Goal: Transaction & Acquisition: Purchase product/service

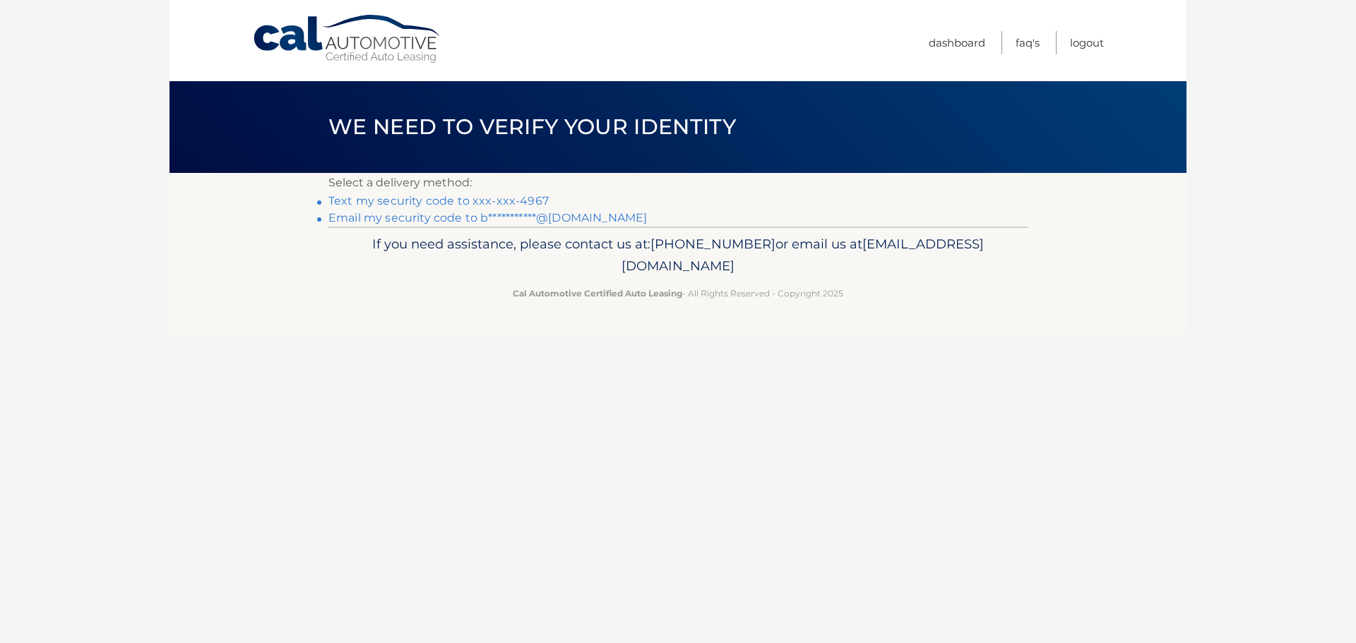
click at [507, 201] on link "Text my security code to xxx-xxx-4967" at bounding box center [438, 200] width 220 height 13
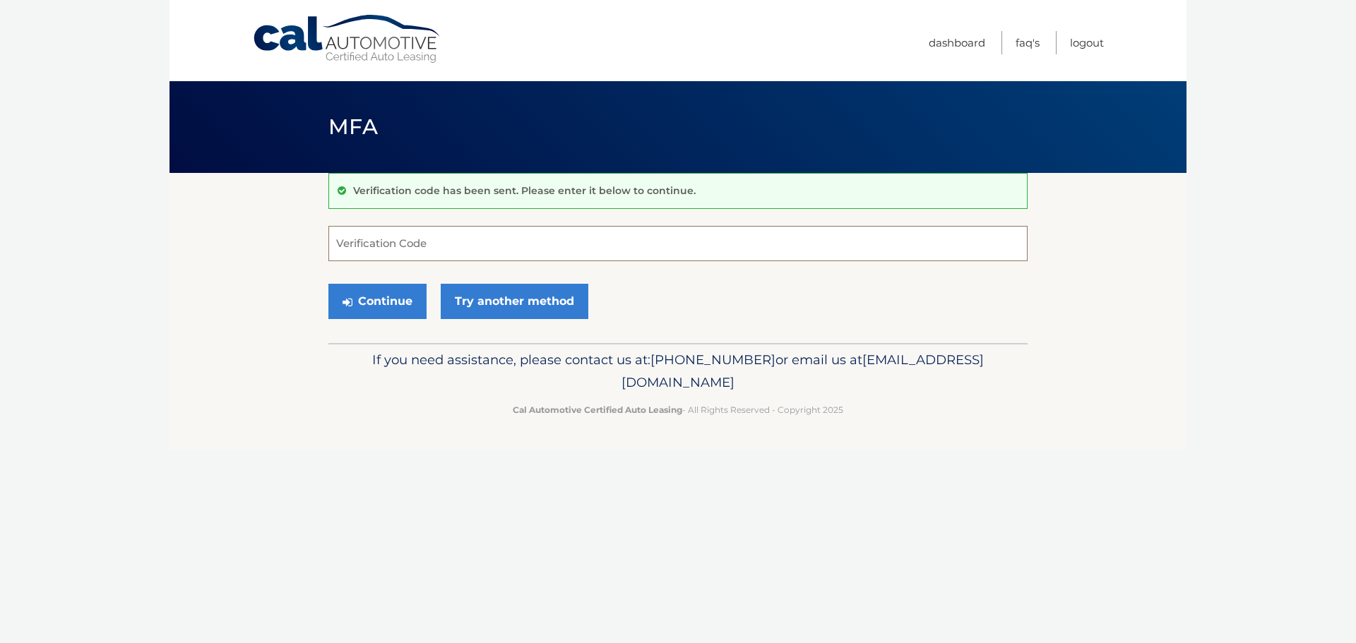
click at [455, 249] on input "Verification Code" at bounding box center [677, 243] width 699 height 35
type input "277272"
click at [371, 308] on button "Continue" at bounding box center [377, 301] width 98 height 35
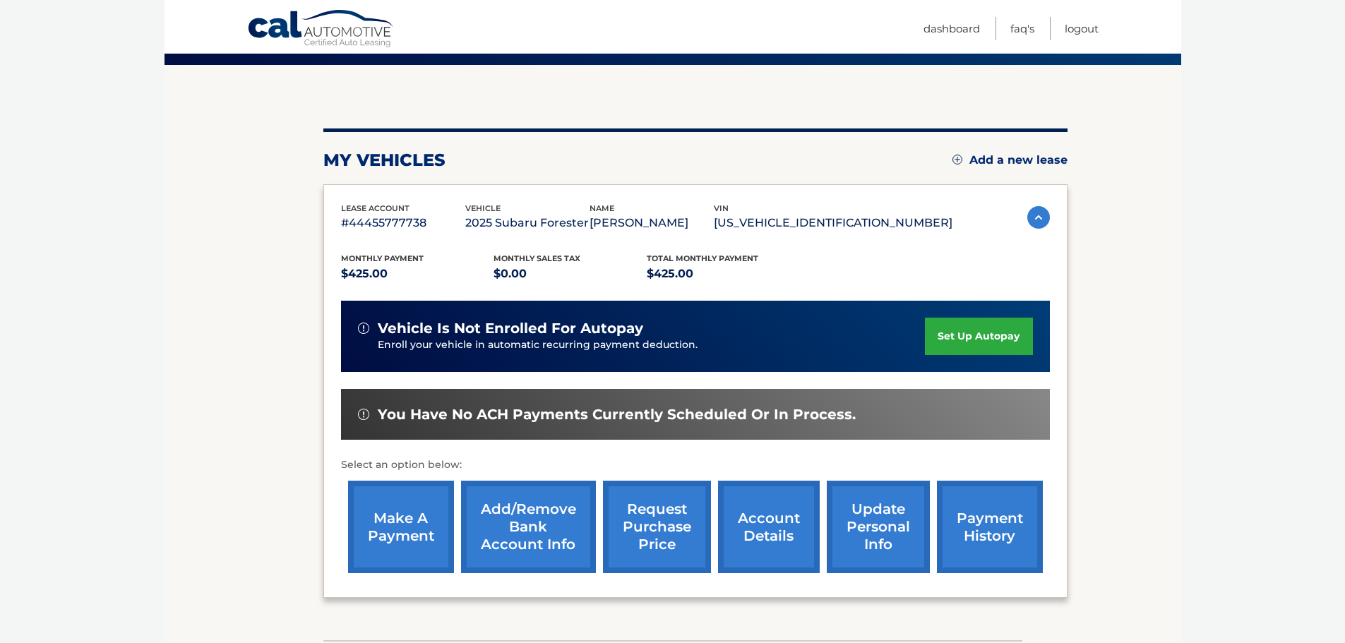
scroll to position [141, 0]
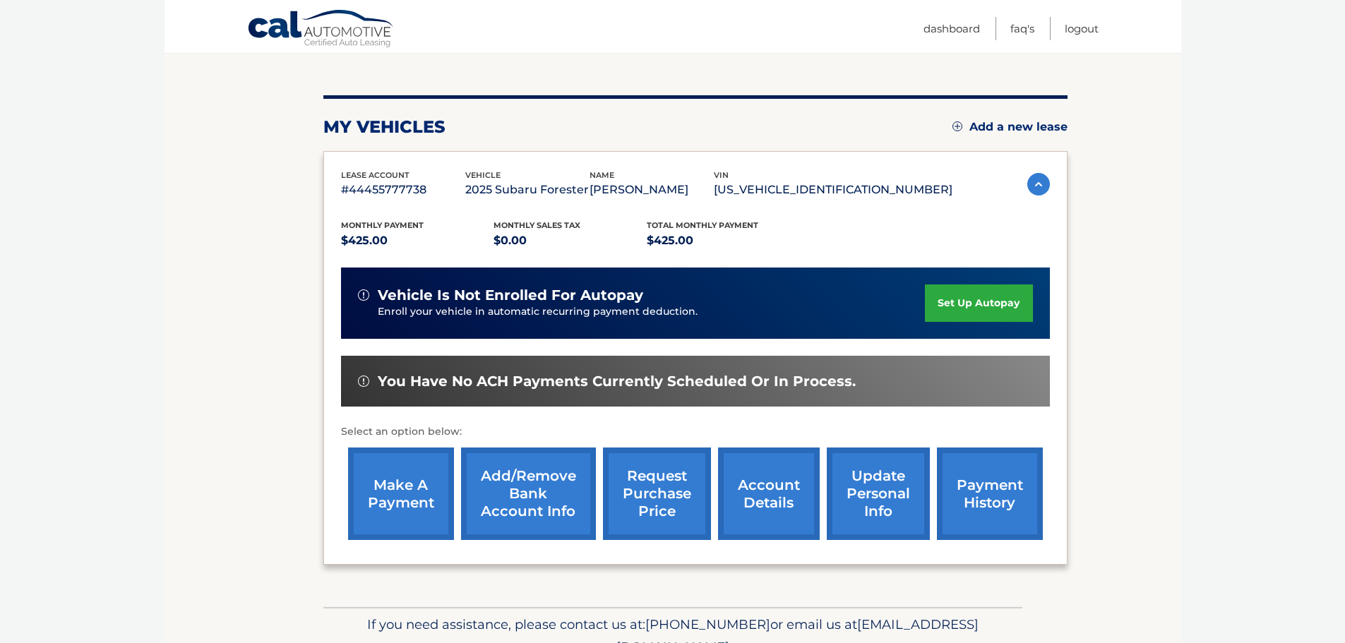
click at [425, 485] on link "make a payment" at bounding box center [401, 494] width 106 height 93
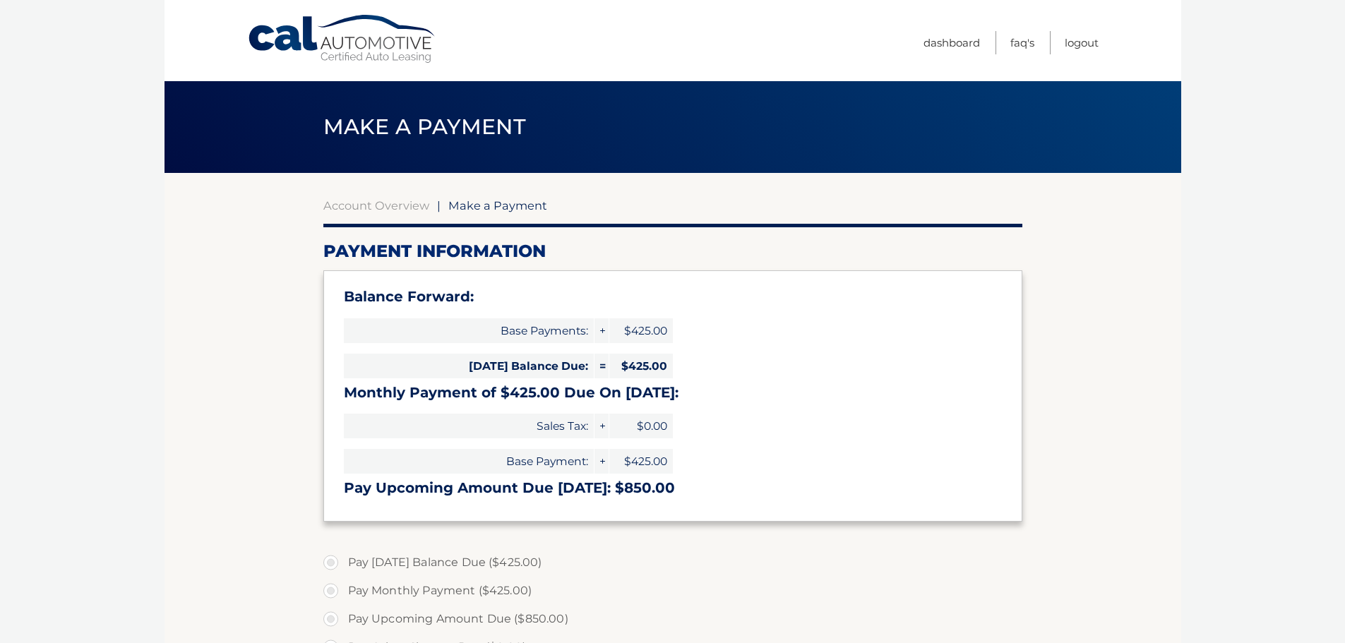
select select "NjFlMmY4N2MtMzMxNC00NjIxLTgxMGUtMDljOTNlMDIzZjRh"
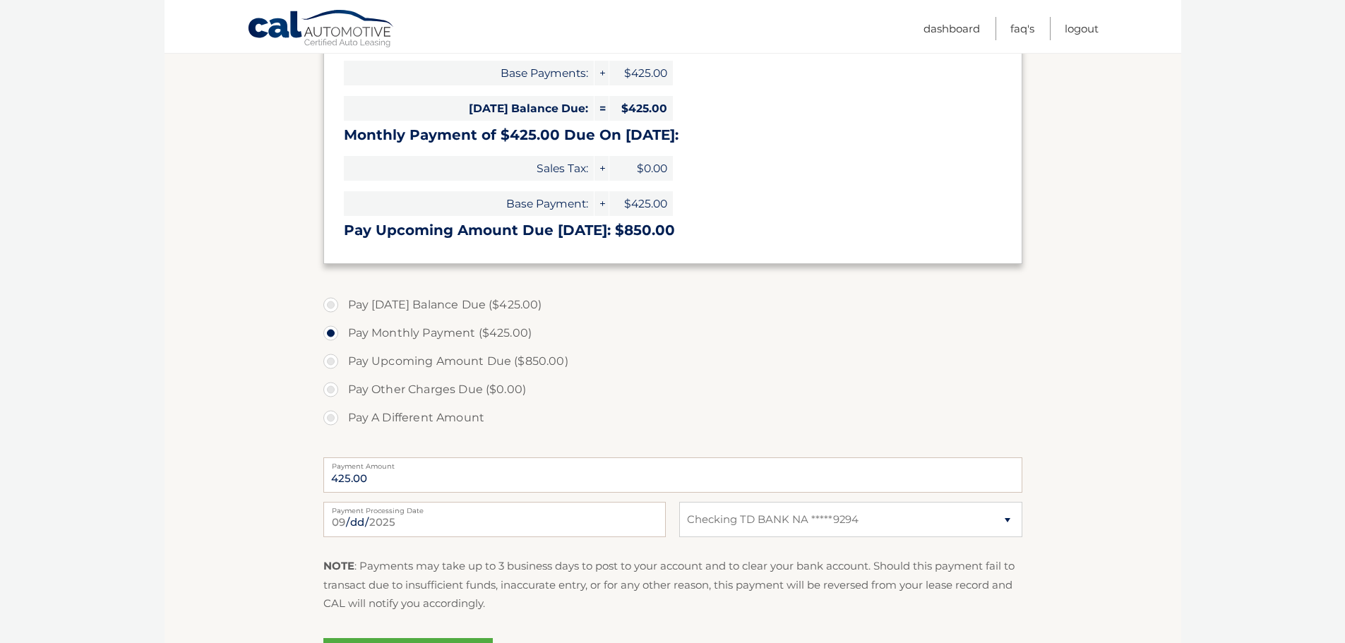
scroll to position [282, 0]
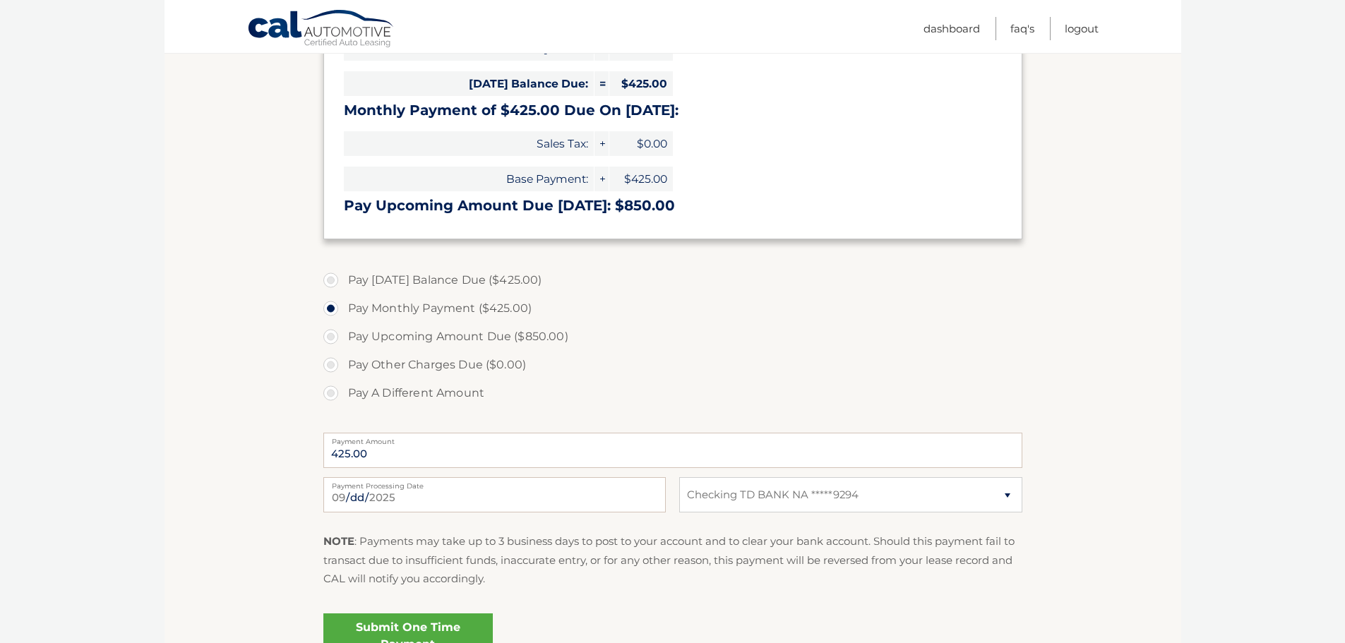
click at [326, 284] on label "Pay Today's Balance Due ($425.00)" at bounding box center [672, 280] width 699 height 28
click at [329, 284] on input "Pay Today's Balance Due ($425.00)" at bounding box center [336, 277] width 14 height 23
radio input "true"
click at [336, 311] on label "Pay Monthly Payment ($425.00)" at bounding box center [672, 308] width 699 height 28
click at [336, 311] on input "Pay Monthly Payment ($425.00)" at bounding box center [336, 305] width 14 height 23
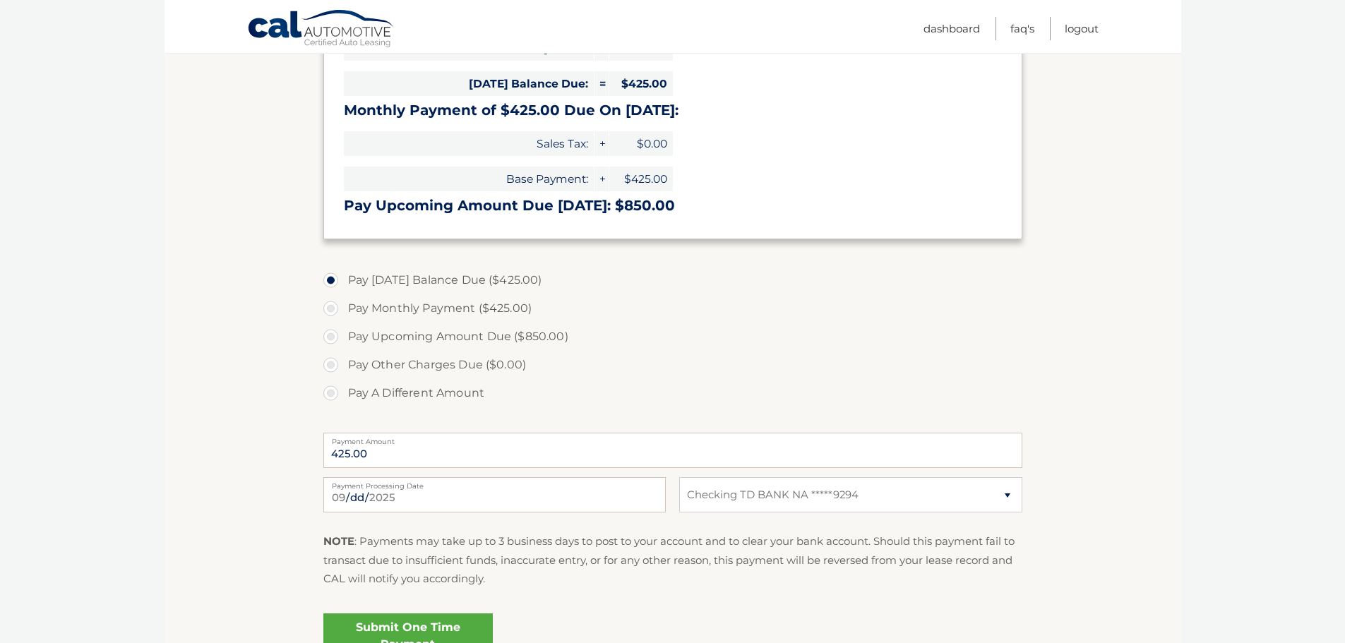
radio input "true"
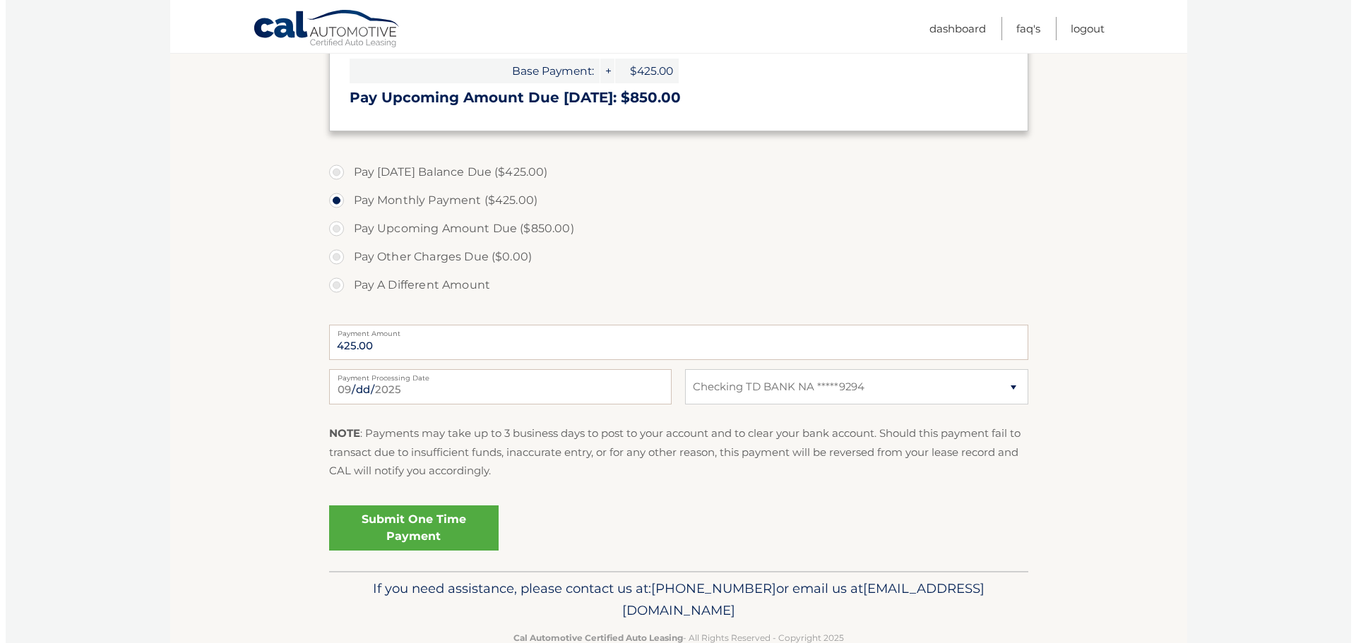
scroll to position [424, 0]
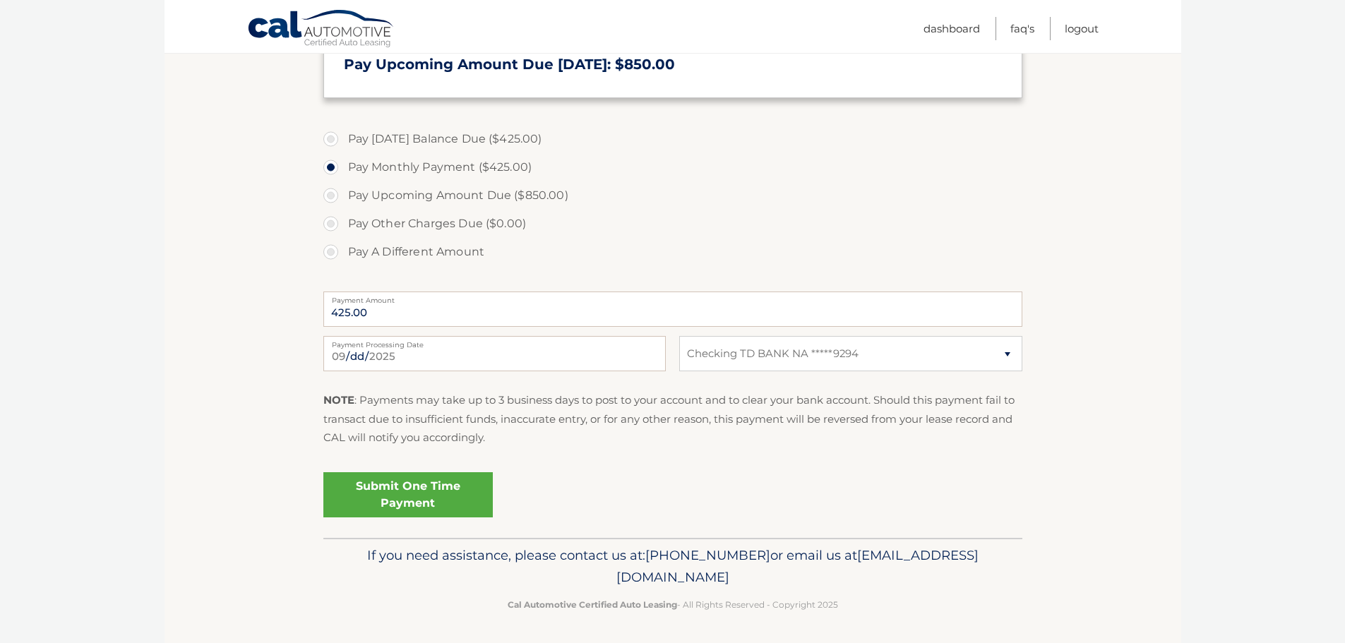
click at [428, 489] on link "Submit One Time Payment" at bounding box center [407, 494] width 169 height 45
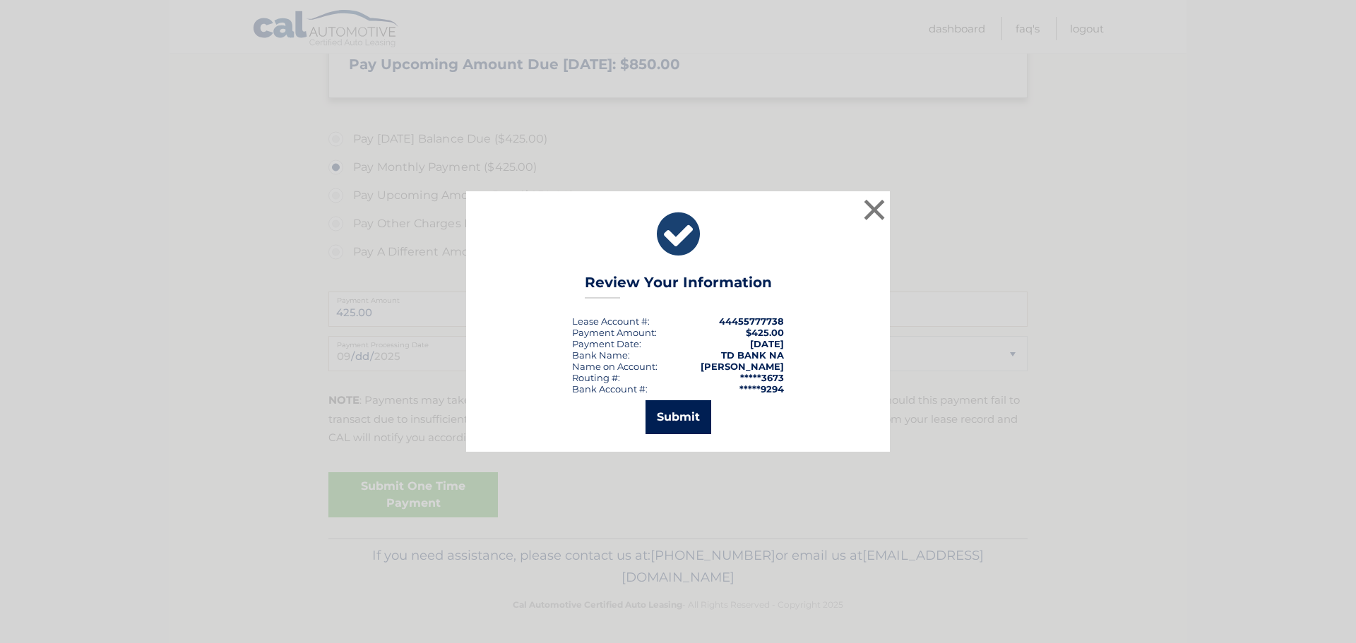
click at [685, 415] on button "Submit" at bounding box center [678, 417] width 66 height 34
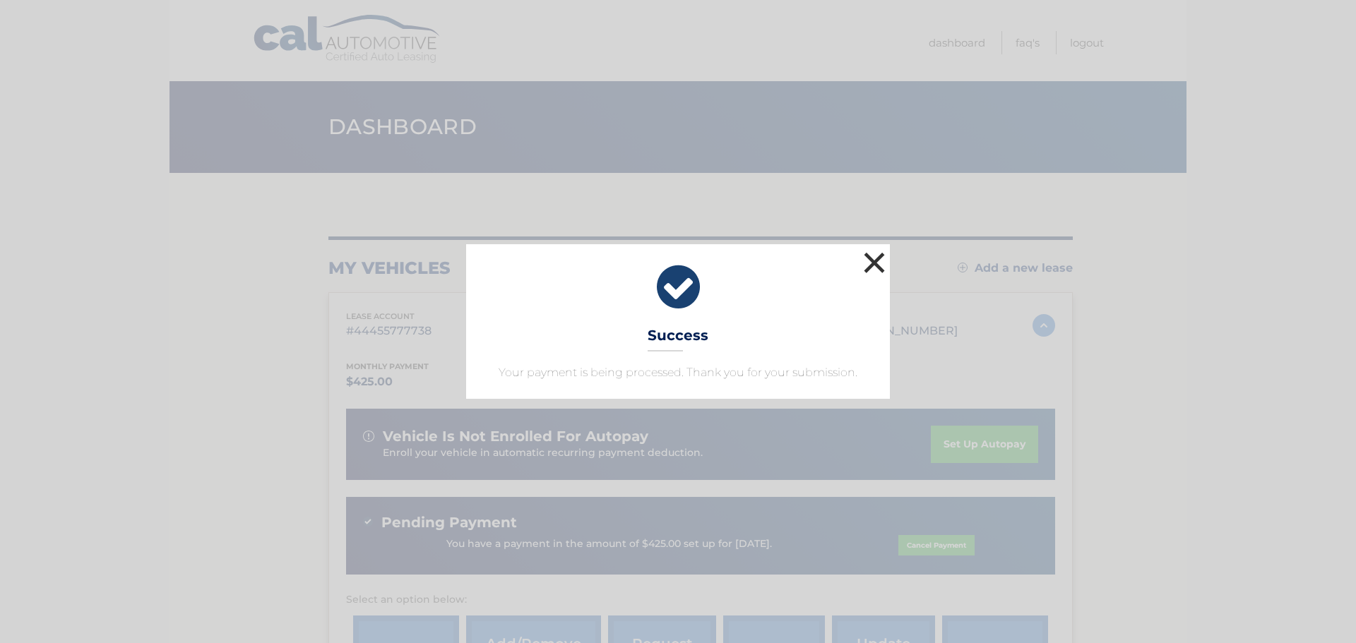
click at [876, 263] on button "×" at bounding box center [874, 263] width 28 height 28
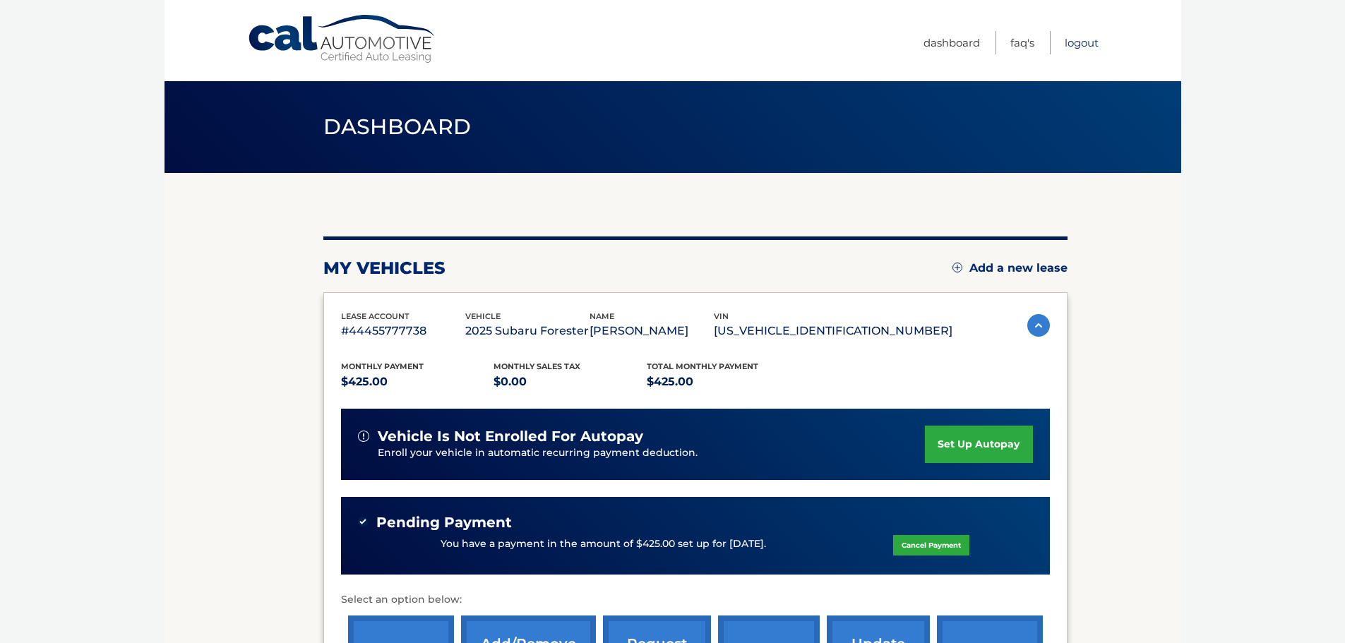
click at [1089, 44] on link "Logout" at bounding box center [1082, 42] width 34 height 23
